Goal: Information Seeking & Learning: Learn about a topic

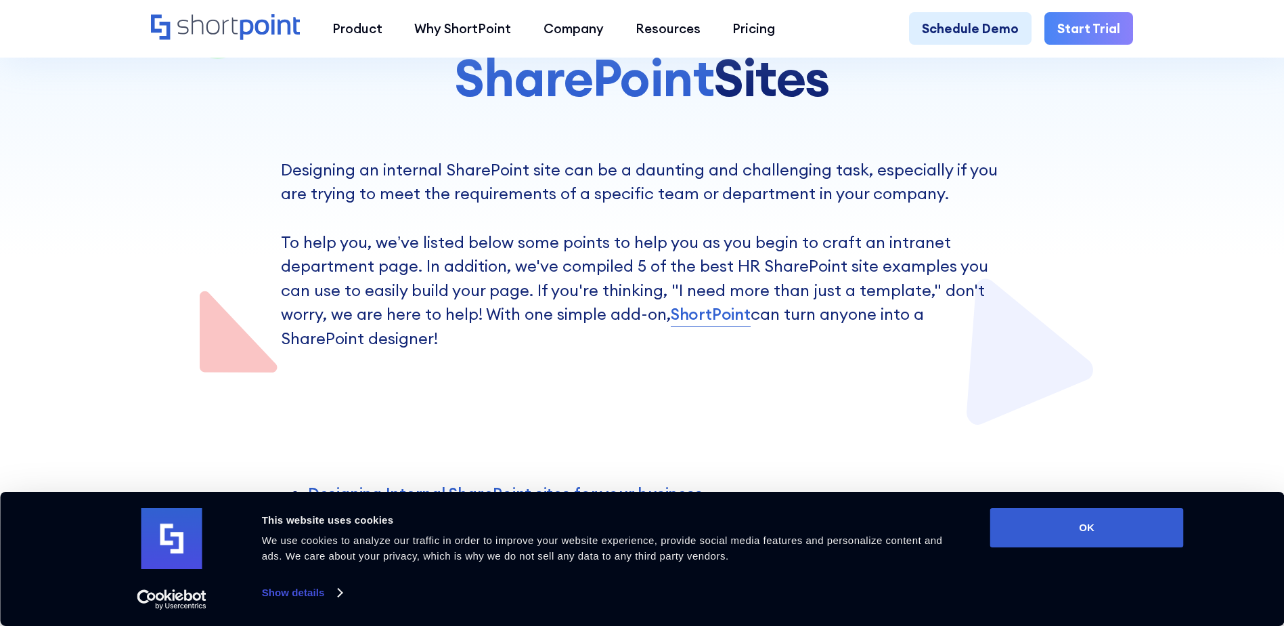
scroll to position [339, 0]
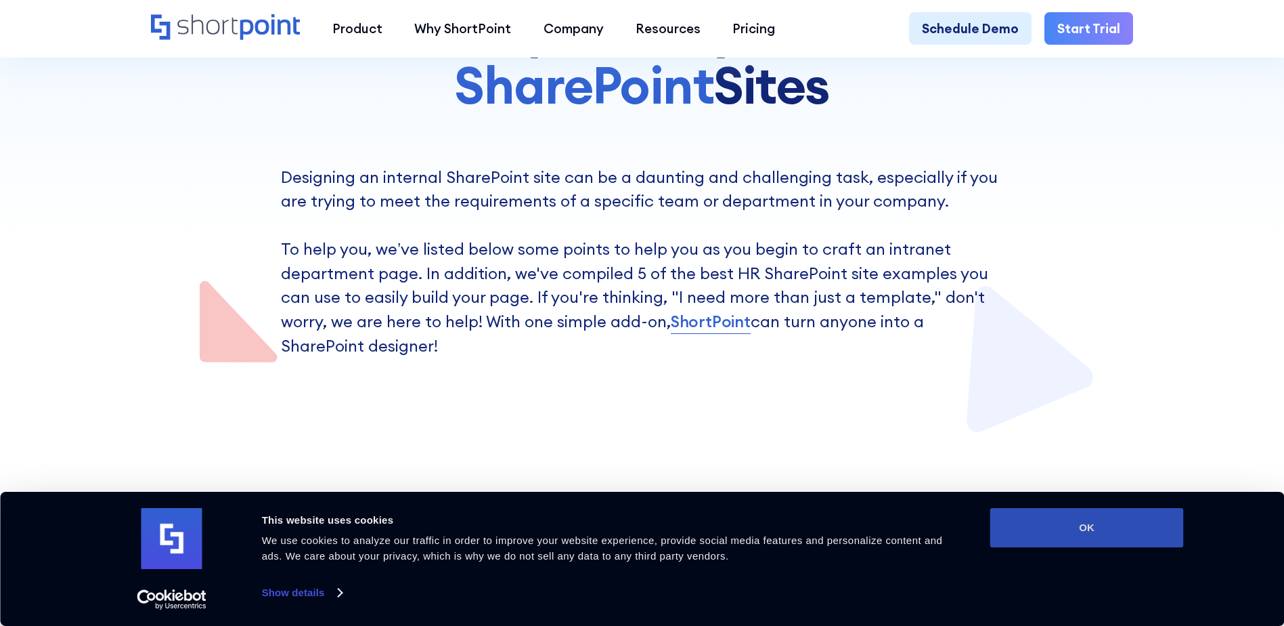
click at [1052, 523] on button "OK" at bounding box center [1088, 527] width 194 height 39
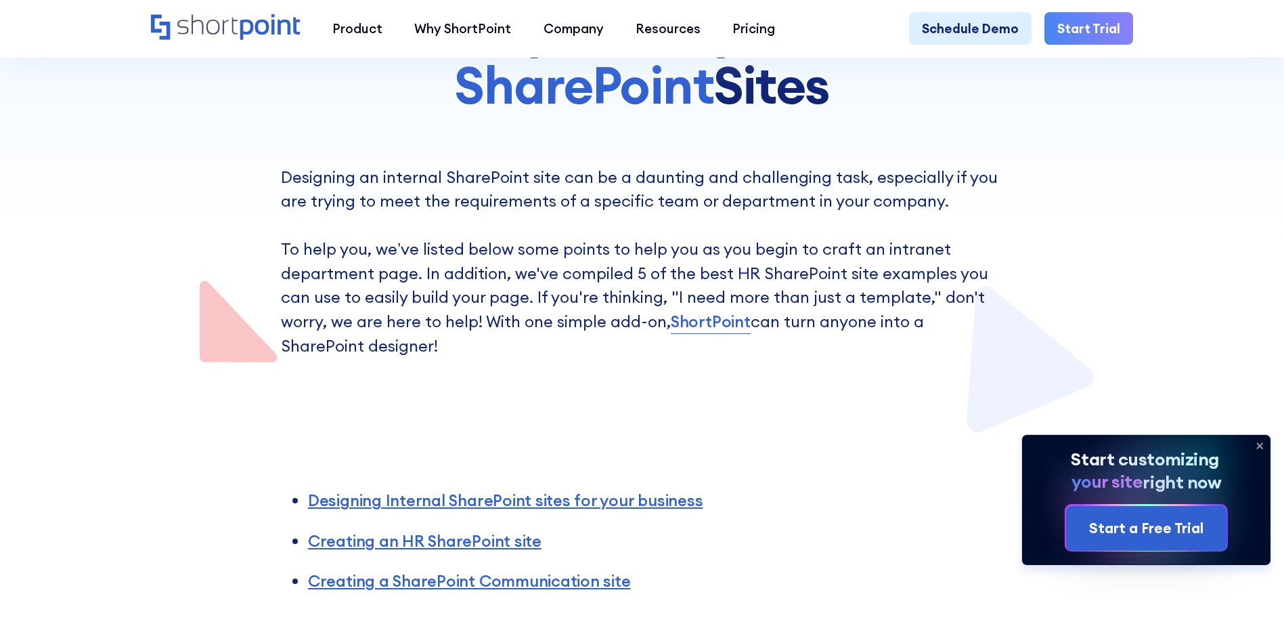
scroll to position [0, 0]
click at [1258, 443] on icon at bounding box center [1260, 446] width 22 height 22
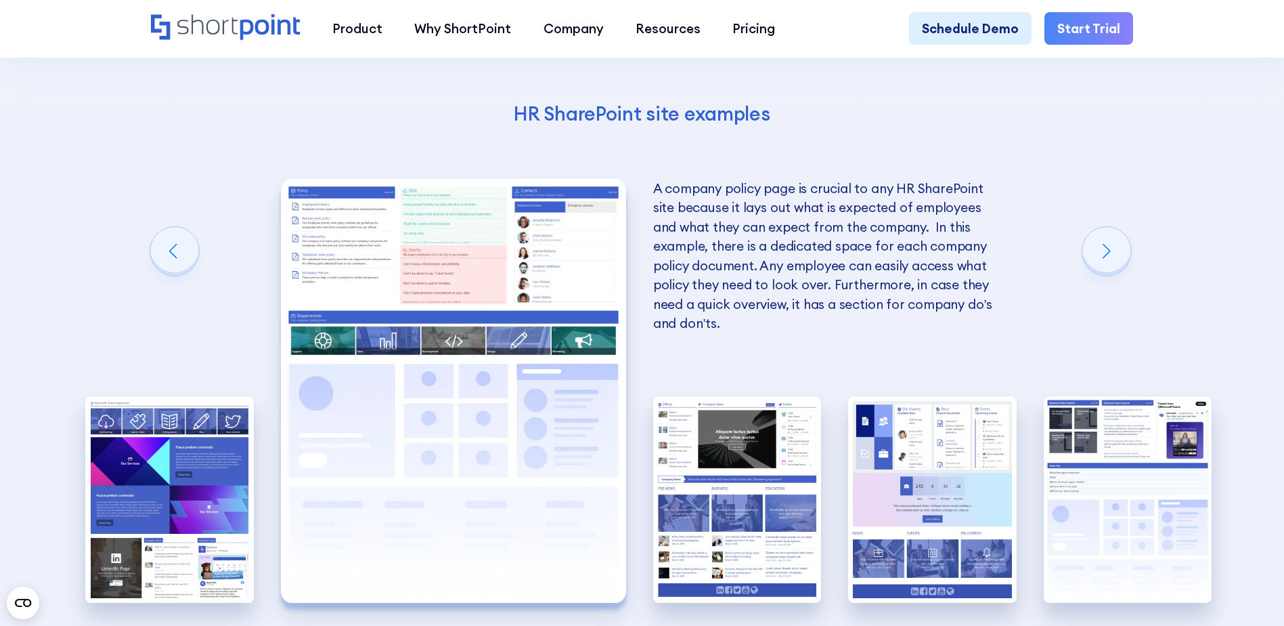
scroll to position [2776, 0]
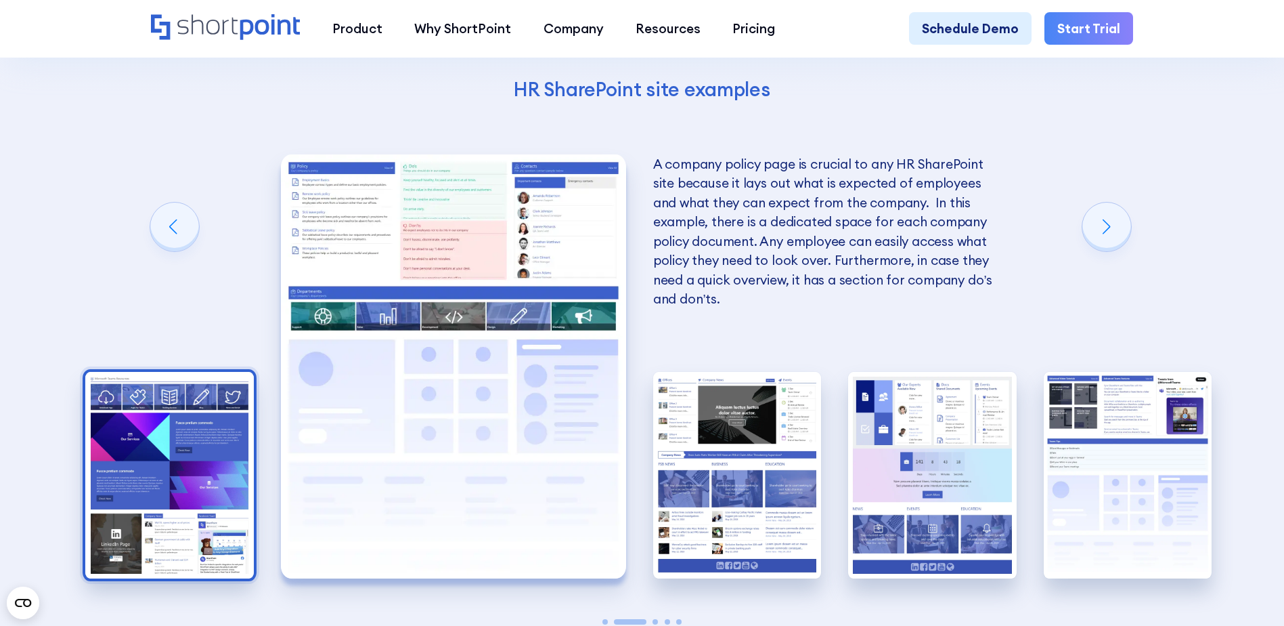
click at [198, 433] on img "1 / 5" at bounding box center [169, 475] width 169 height 206
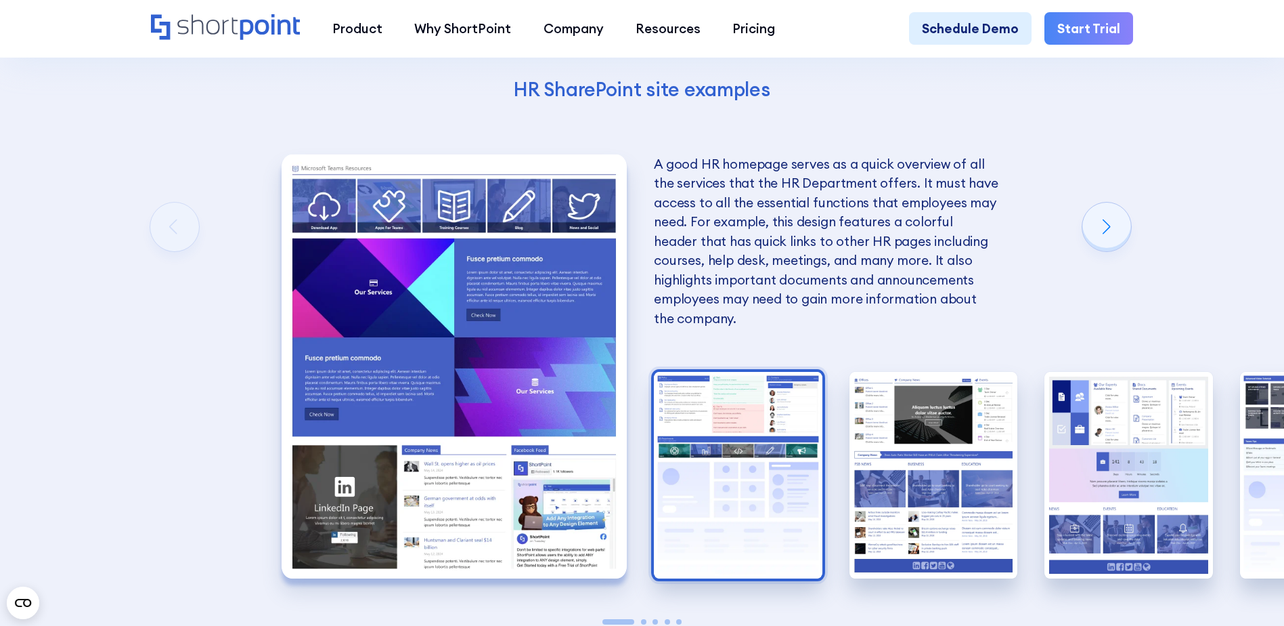
click at [711, 419] on img "2 / 5" at bounding box center [738, 475] width 169 height 206
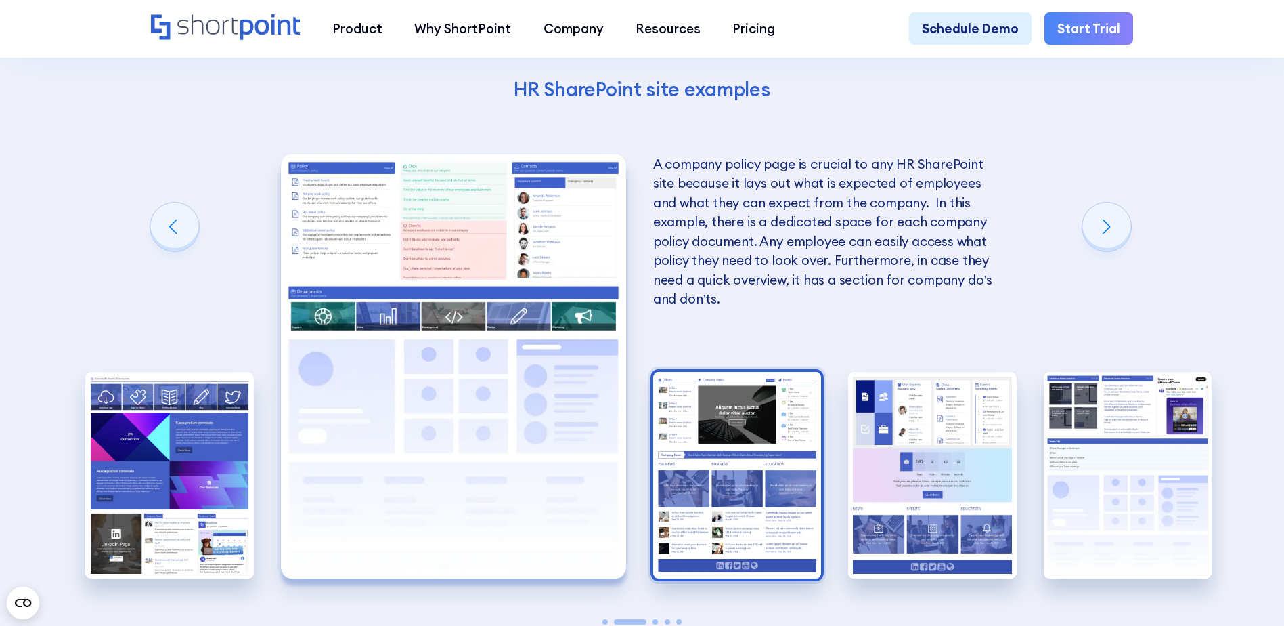
click at [718, 429] on img "3 / 5" at bounding box center [737, 475] width 169 height 206
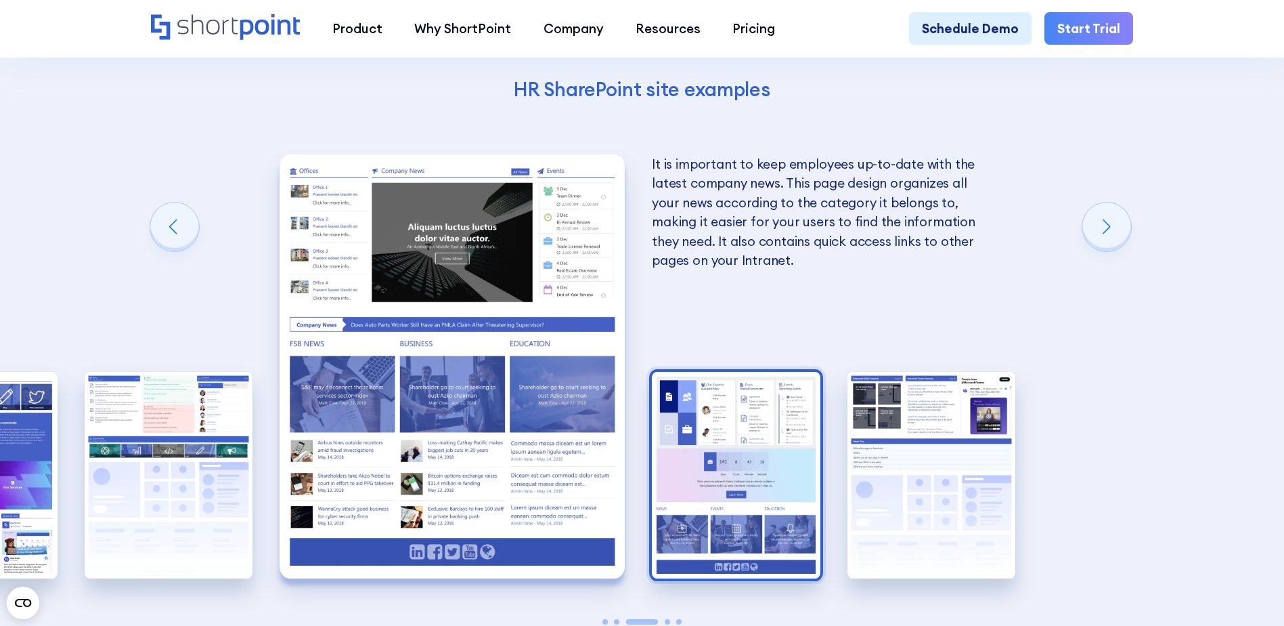
click at [767, 418] on img "4 / 5" at bounding box center [736, 475] width 169 height 206
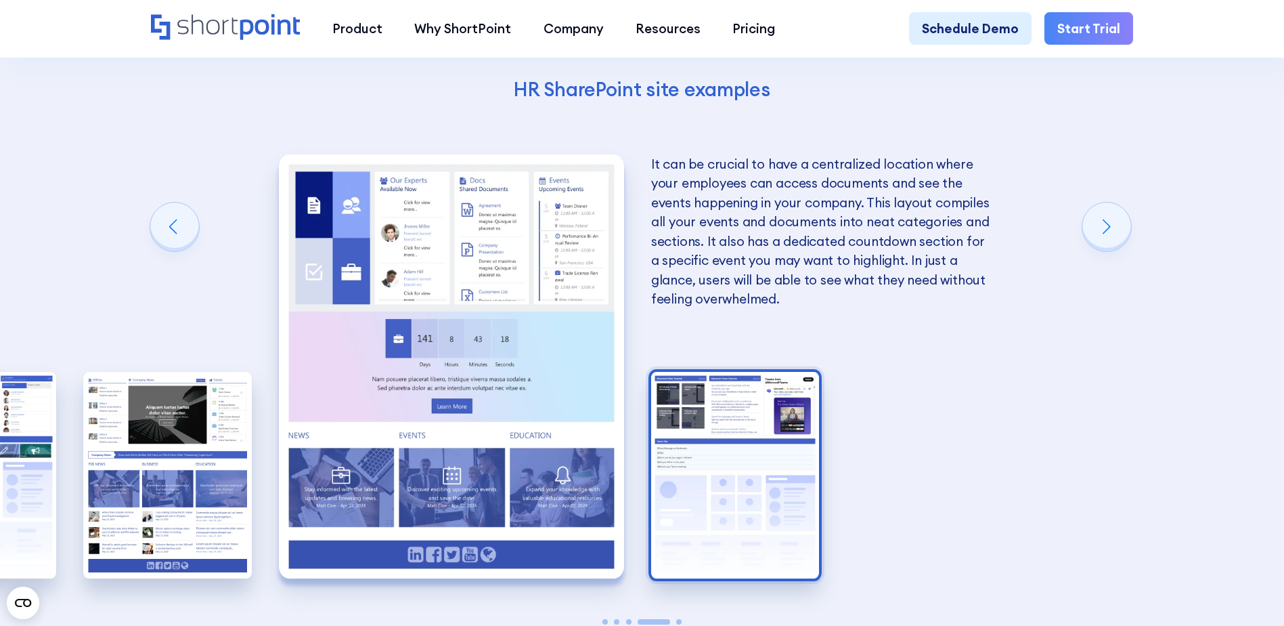
click at [761, 414] on img "5 / 5" at bounding box center [735, 475] width 169 height 206
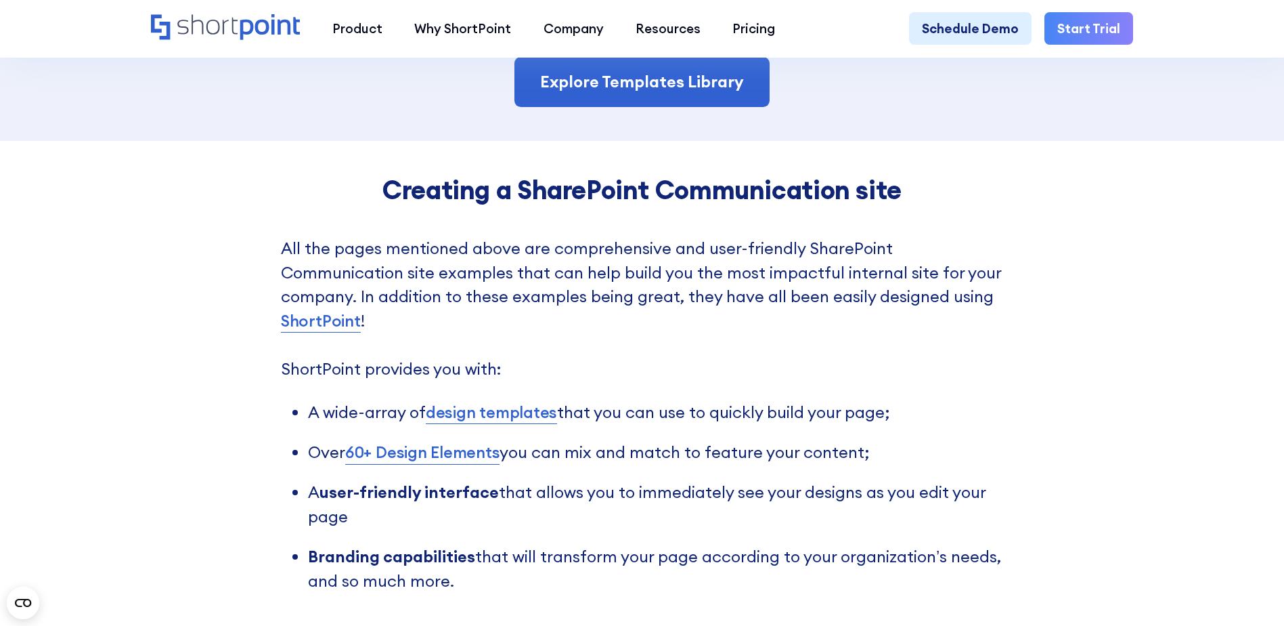
scroll to position [3453, 0]
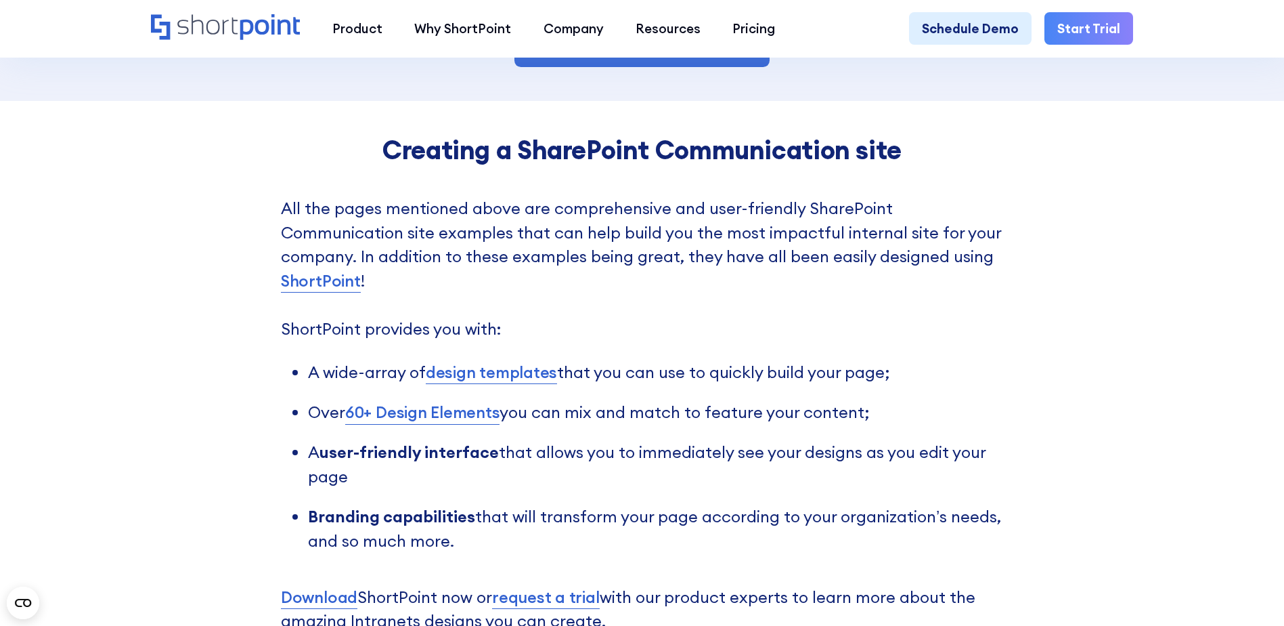
click at [504, 385] on link "design templates" at bounding box center [491, 372] width 131 height 24
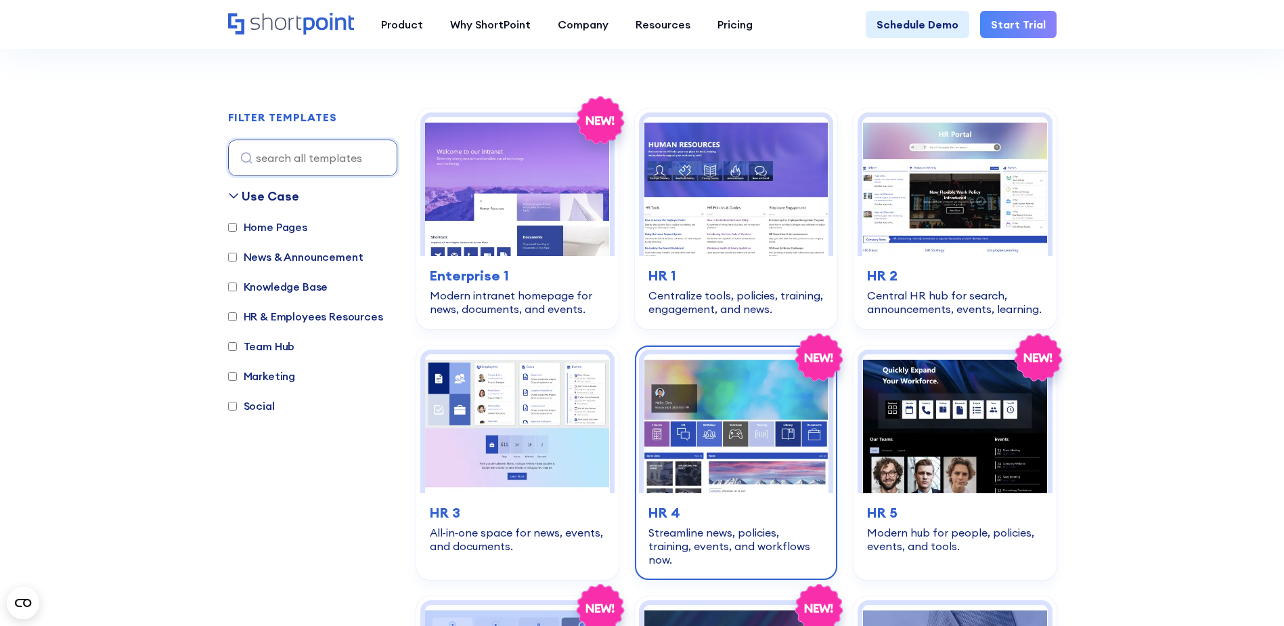
scroll to position [406, 0]
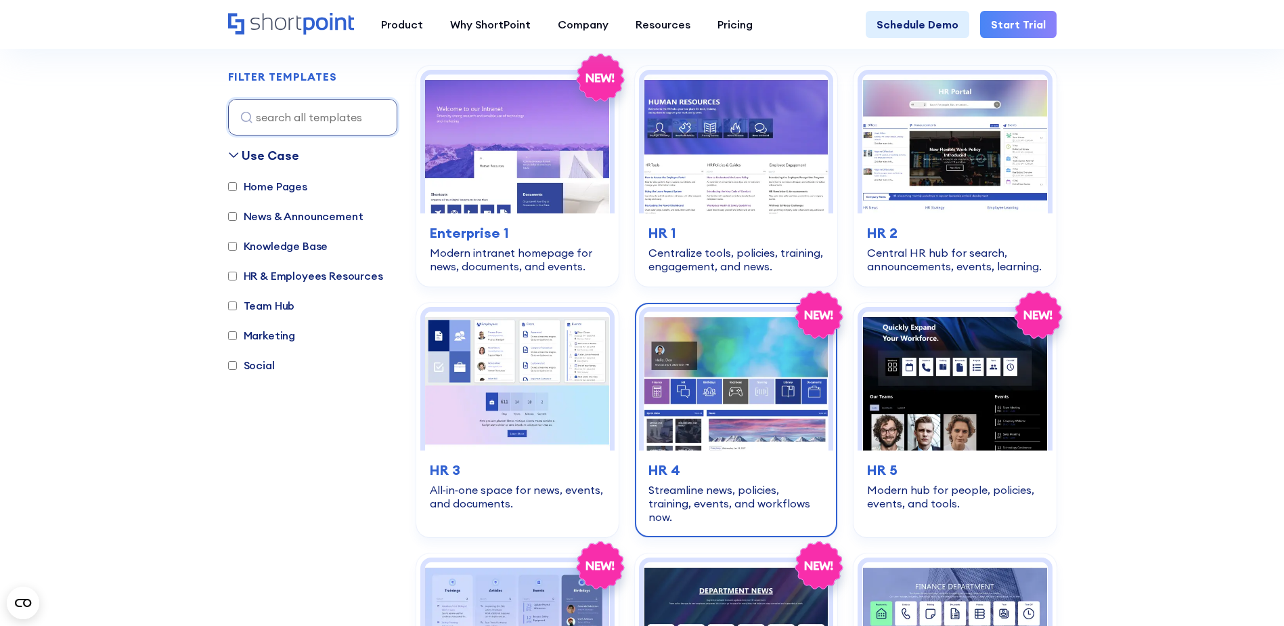
click at [811, 377] on img at bounding box center [736, 380] width 185 height 139
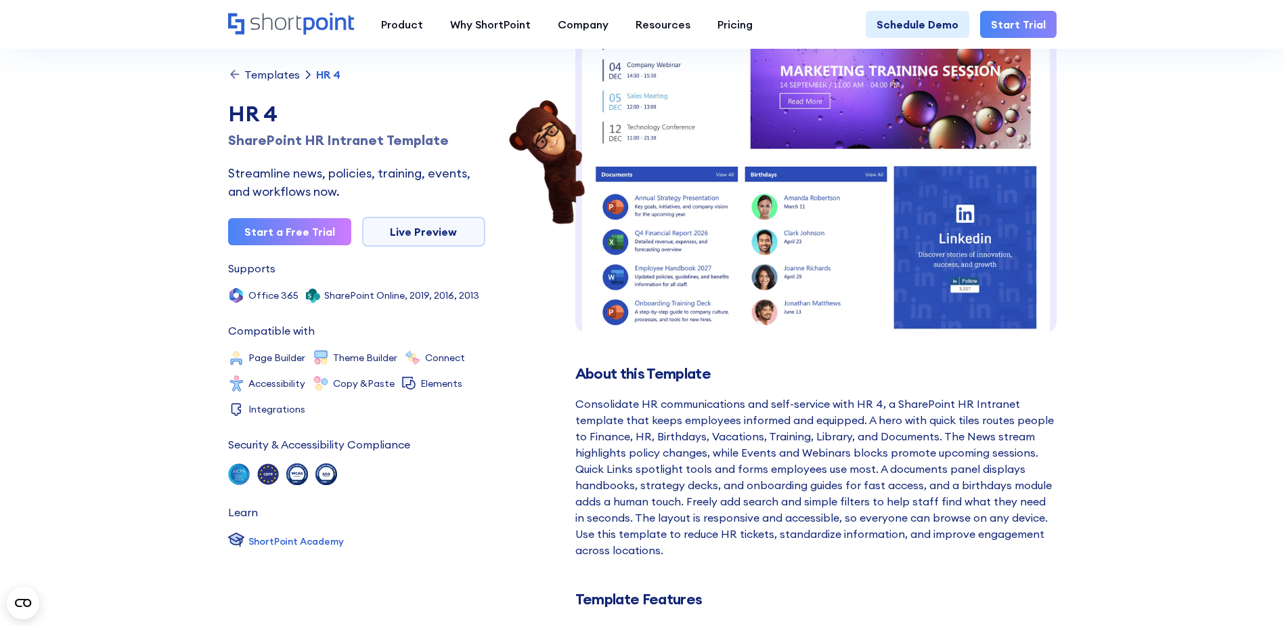
scroll to position [135, 0]
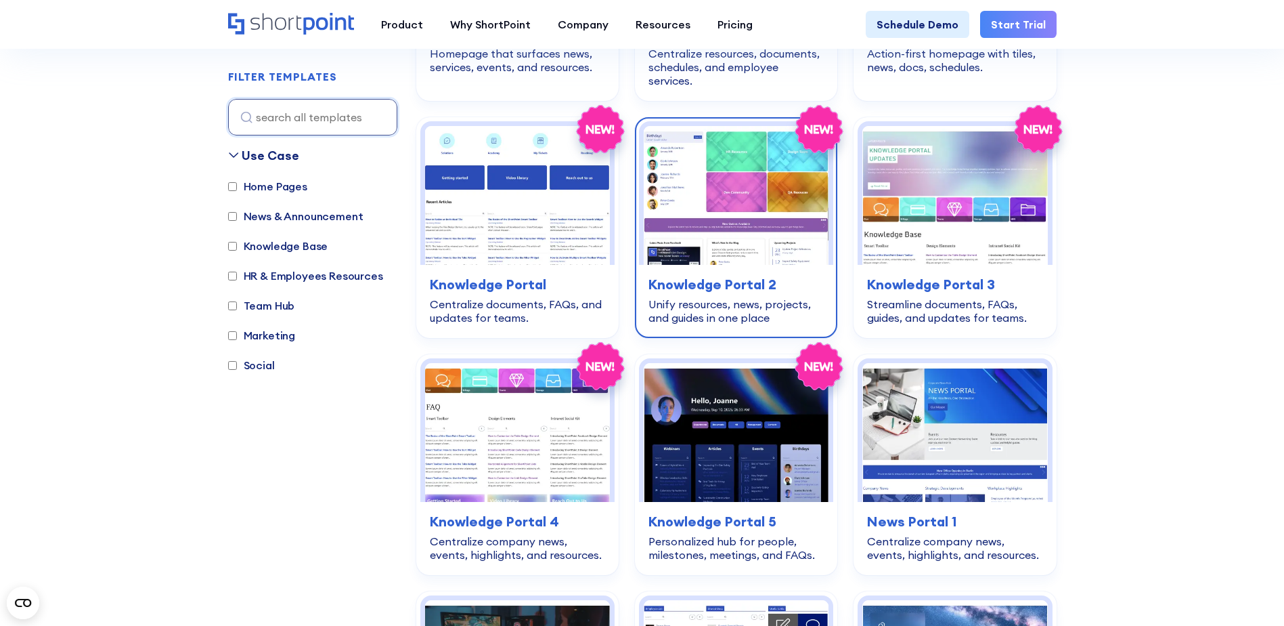
scroll to position [1354, 0]
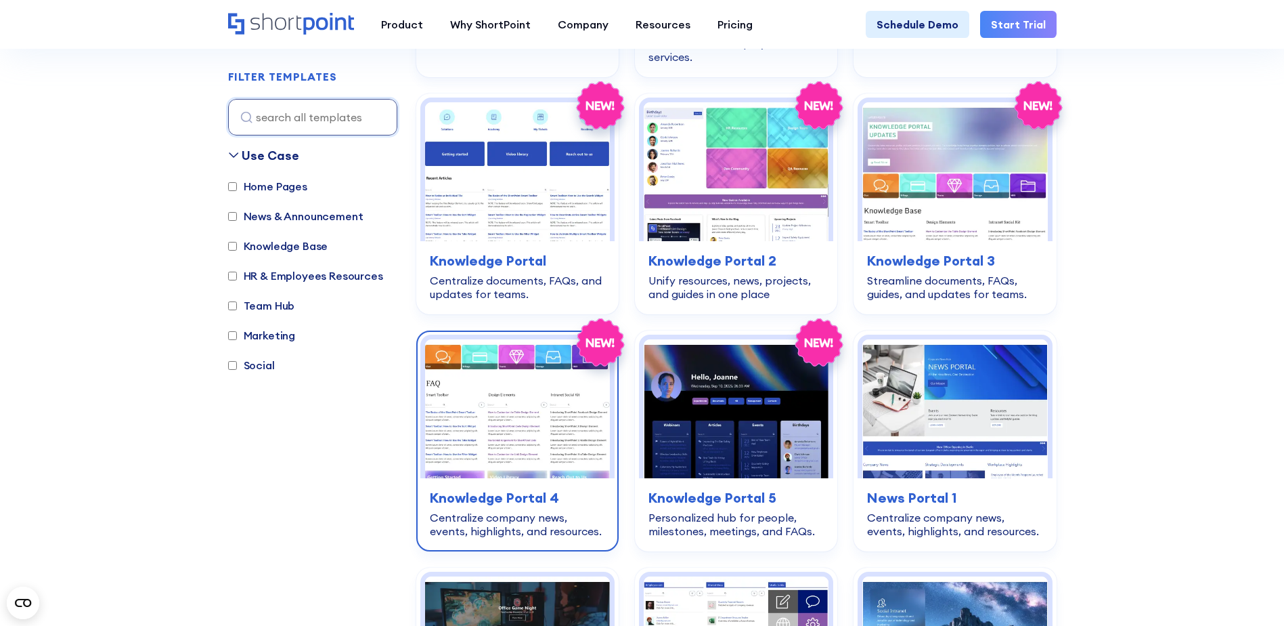
click at [499, 372] on img at bounding box center [517, 408] width 185 height 139
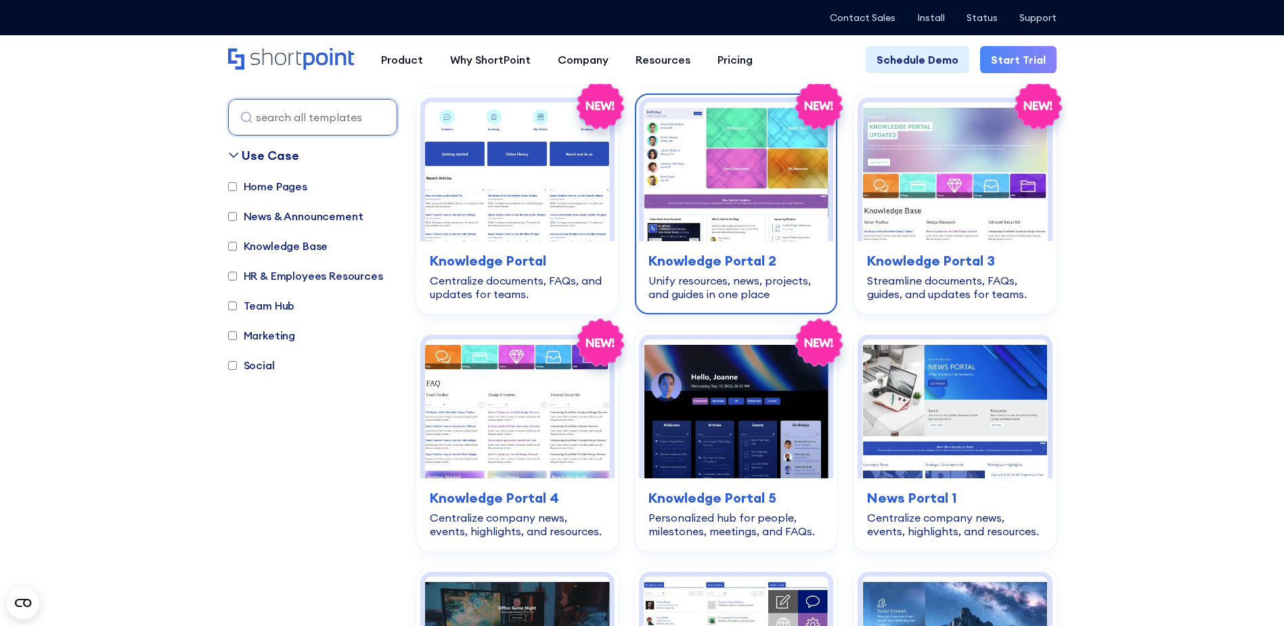
click at [802, 209] on img at bounding box center [736, 171] width 185 height 139
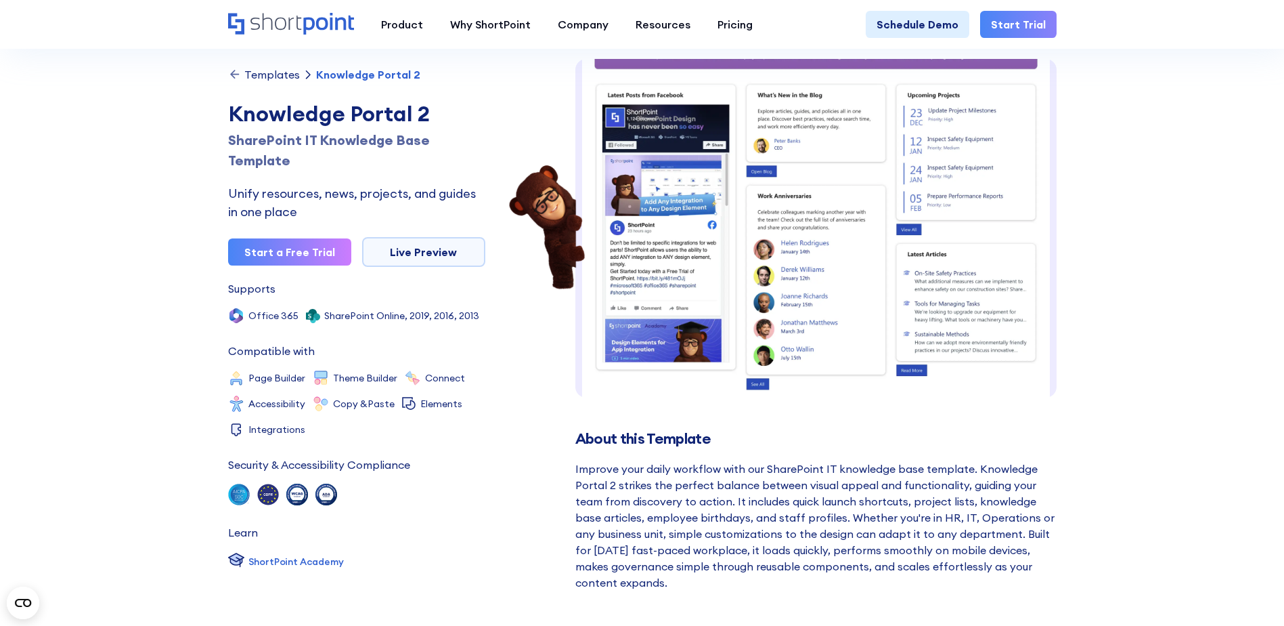
scroll to position [68, 0]
